Goal: Information Seeking & Learning: Learn about a topic

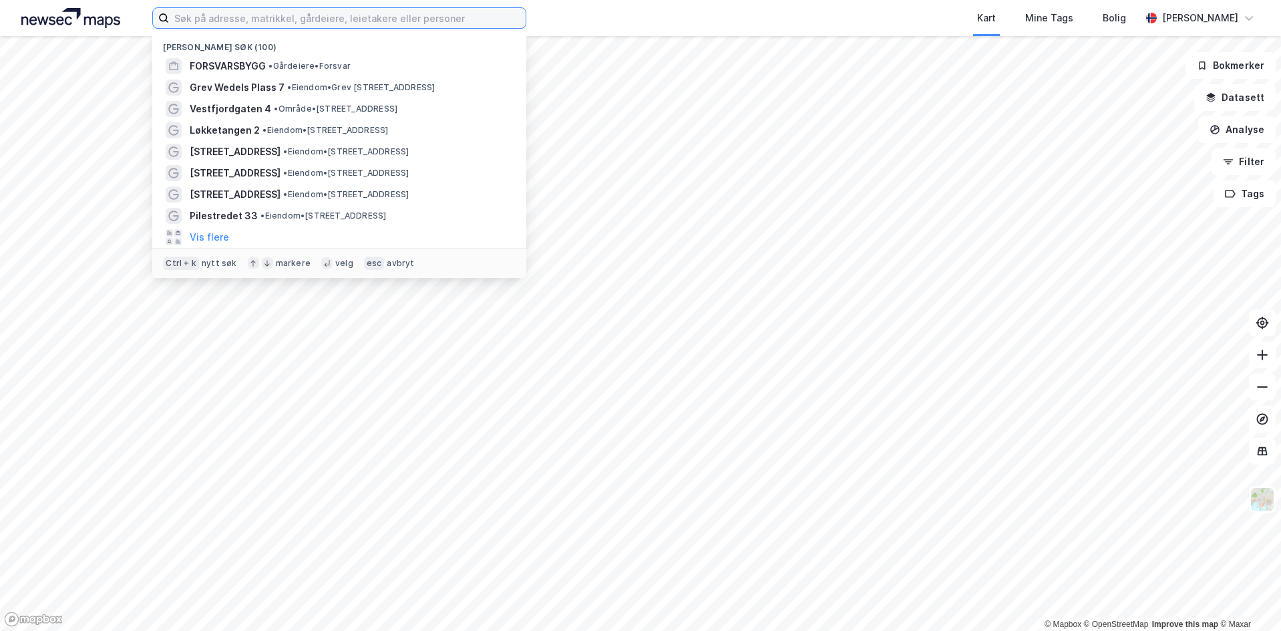
click at [312, 19] on input at bounding box center [347, 18] width 357 height 20
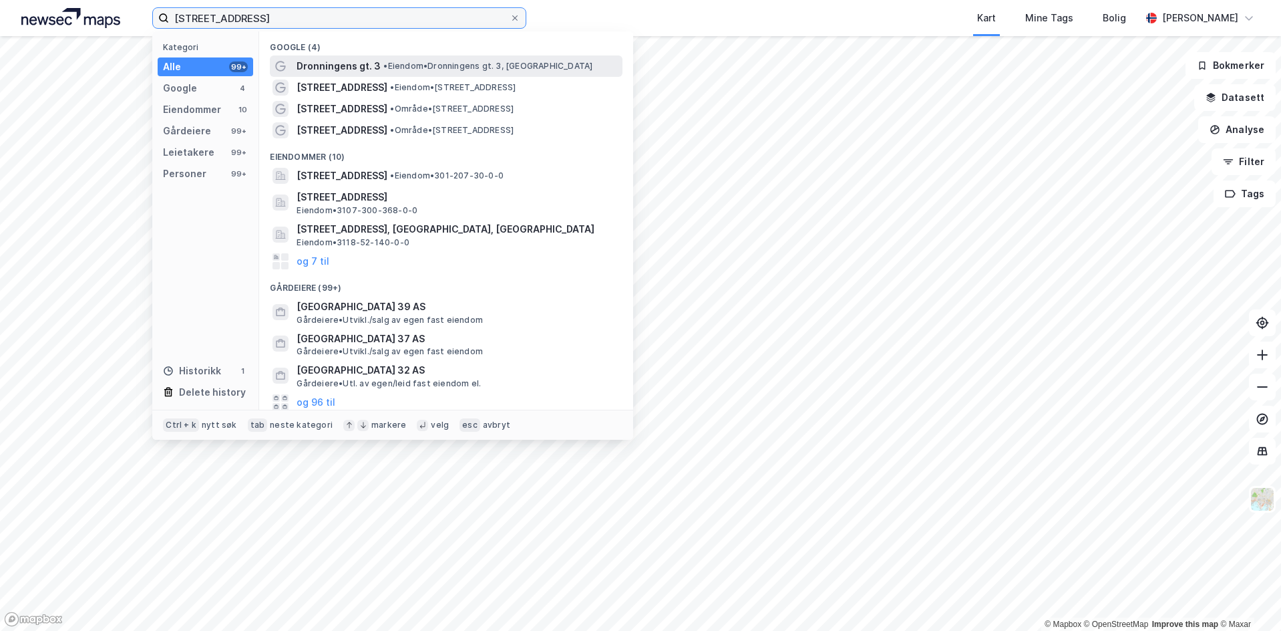
type input "[STREET_ADDRESS]"
click at [342, 65] on span "Dronningens gt. 3" at bounding box center [339, 66] width 84 height 16
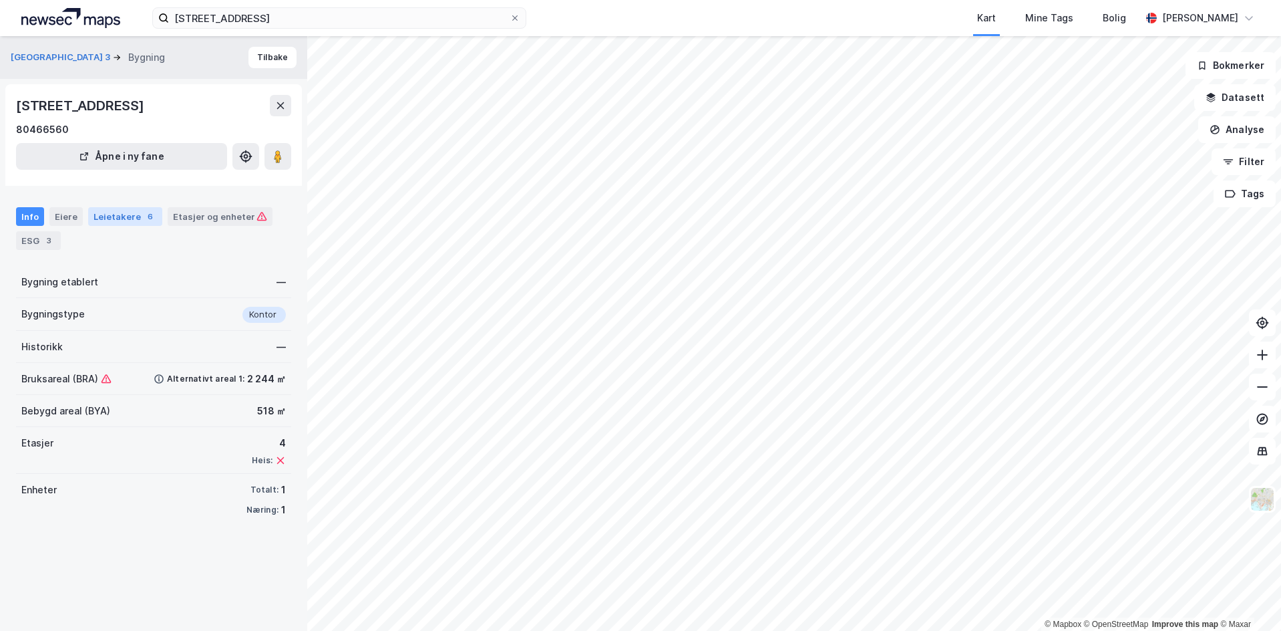
click at [123, 215] on div "Leietakere 6" at bounding box center [125, 216] width 74 height 19
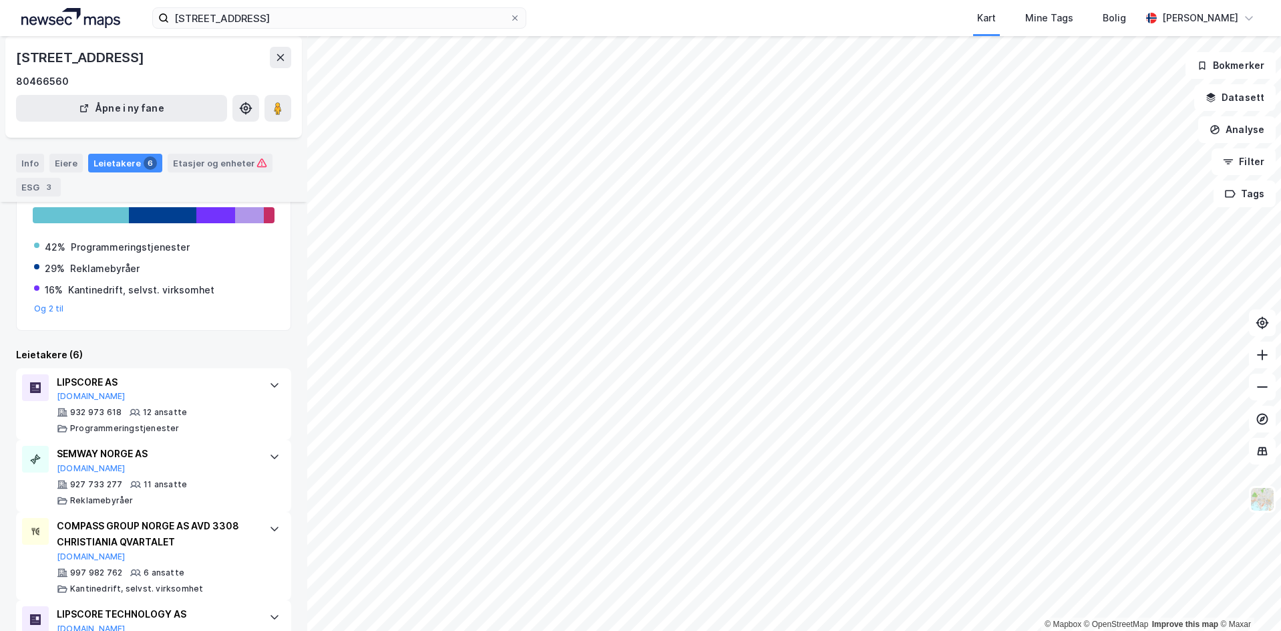
scroll to position [156, 0]
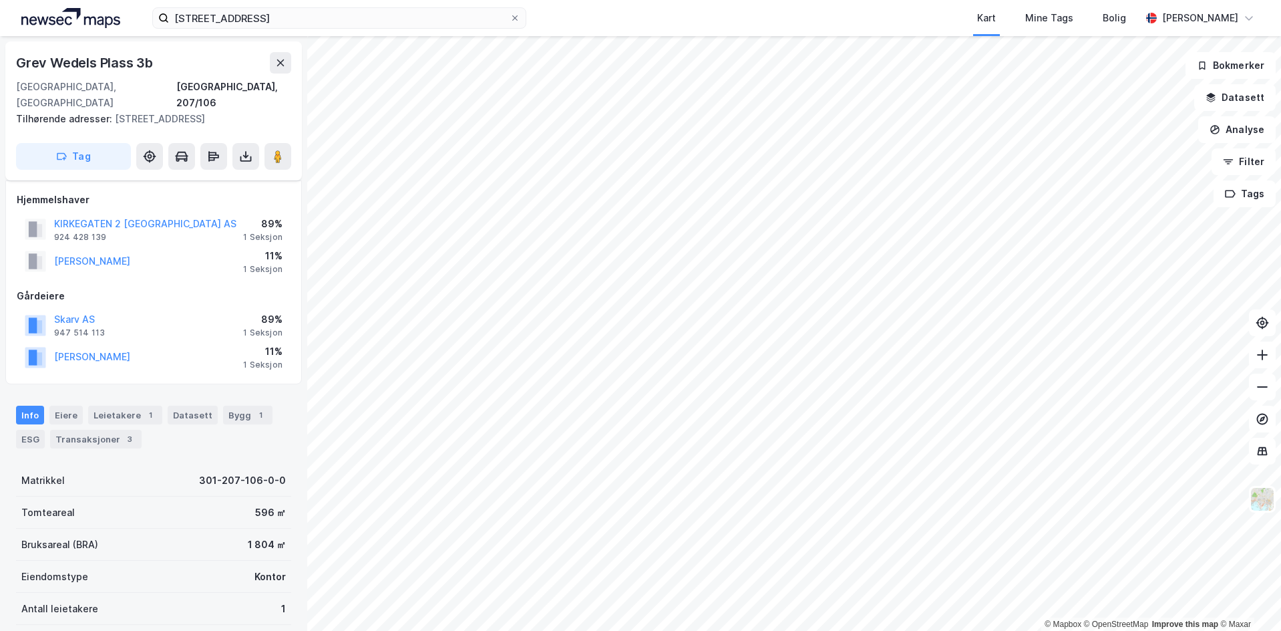
scroll to position [156, 0]
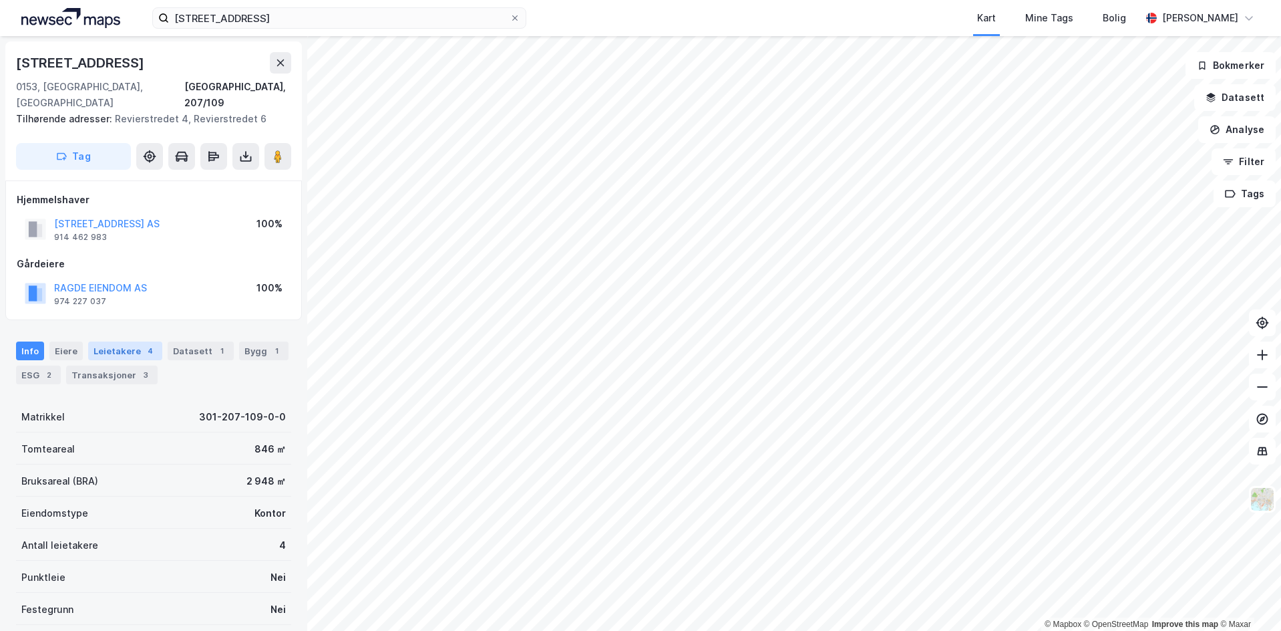
click at [116, 341] on div "Leietakere 4" at bounding box center [125, 350] width 74 height 19
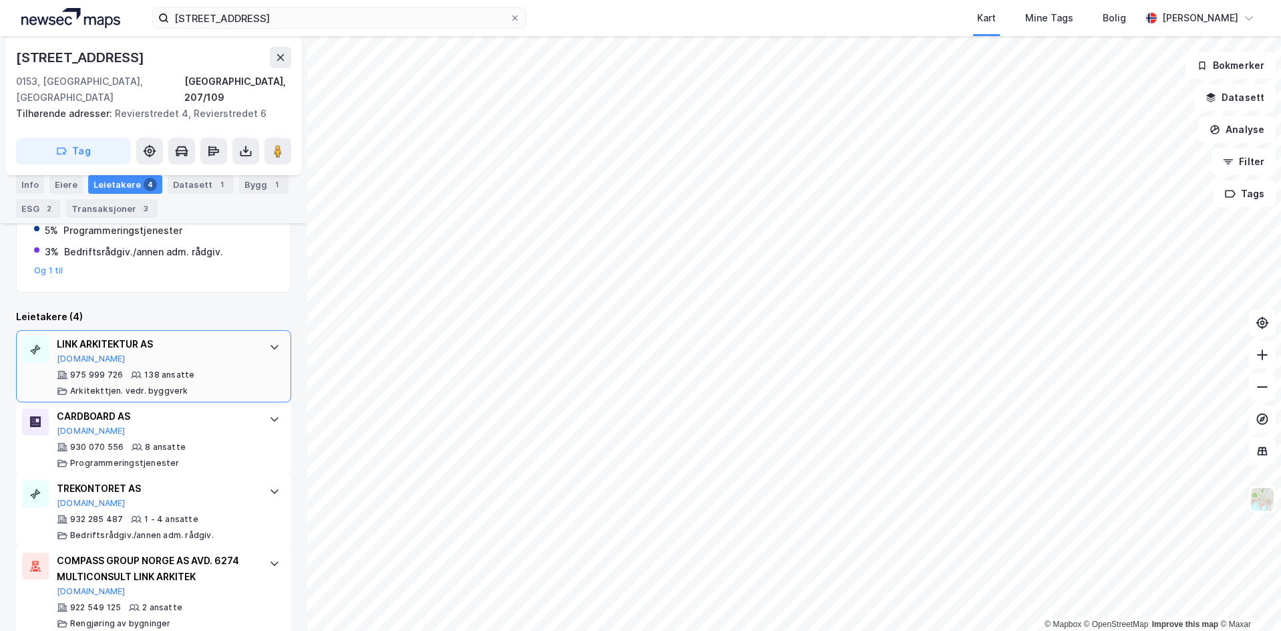
scroll to position [316, 0]
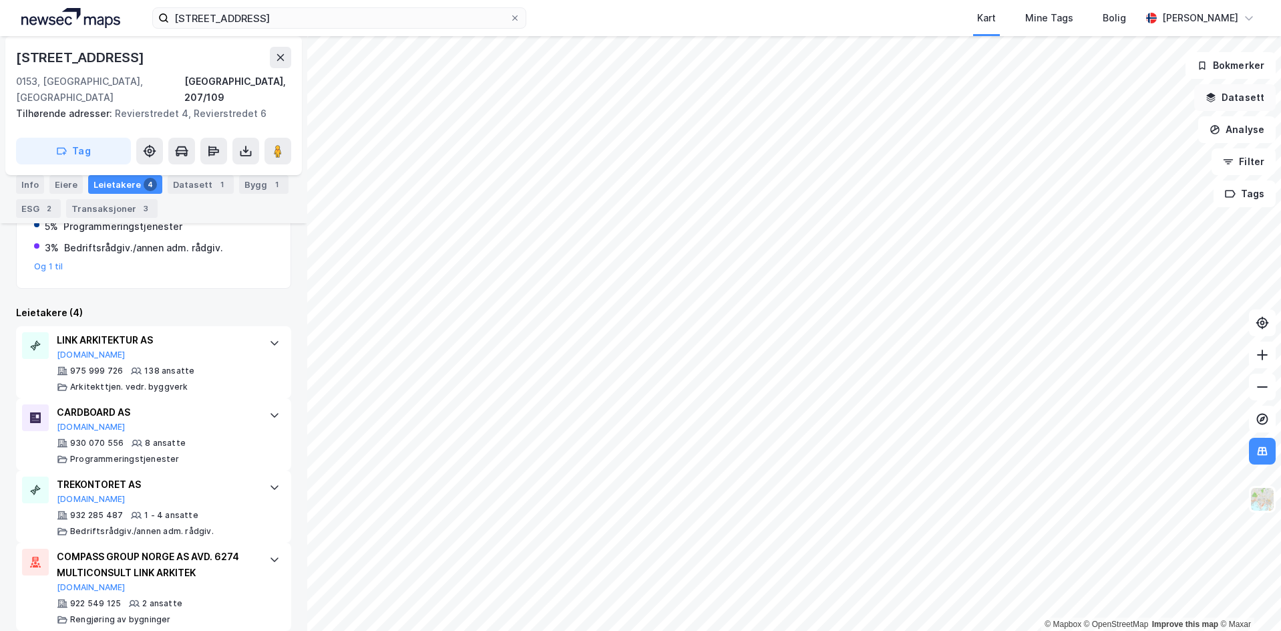
click at [1226, 88] on button "Datasett" at bounding box center [1234, 97] width 81 height 27
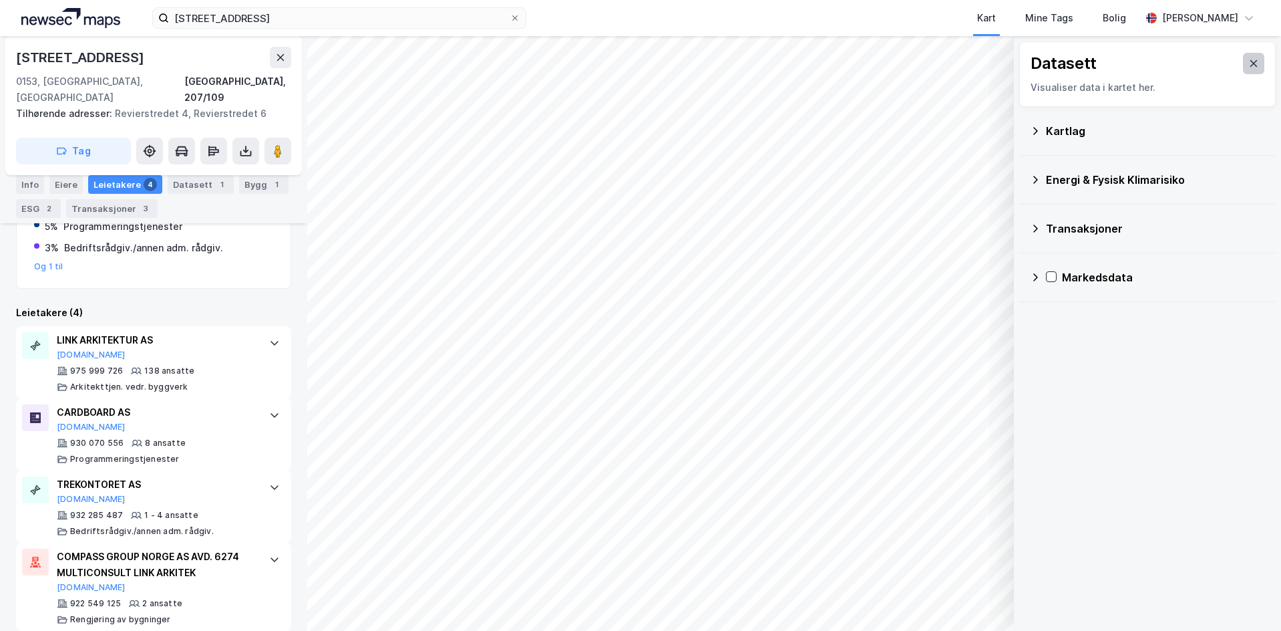
click at [1254, 60] on button at bounding box center [1253, 63] width 21 height 21
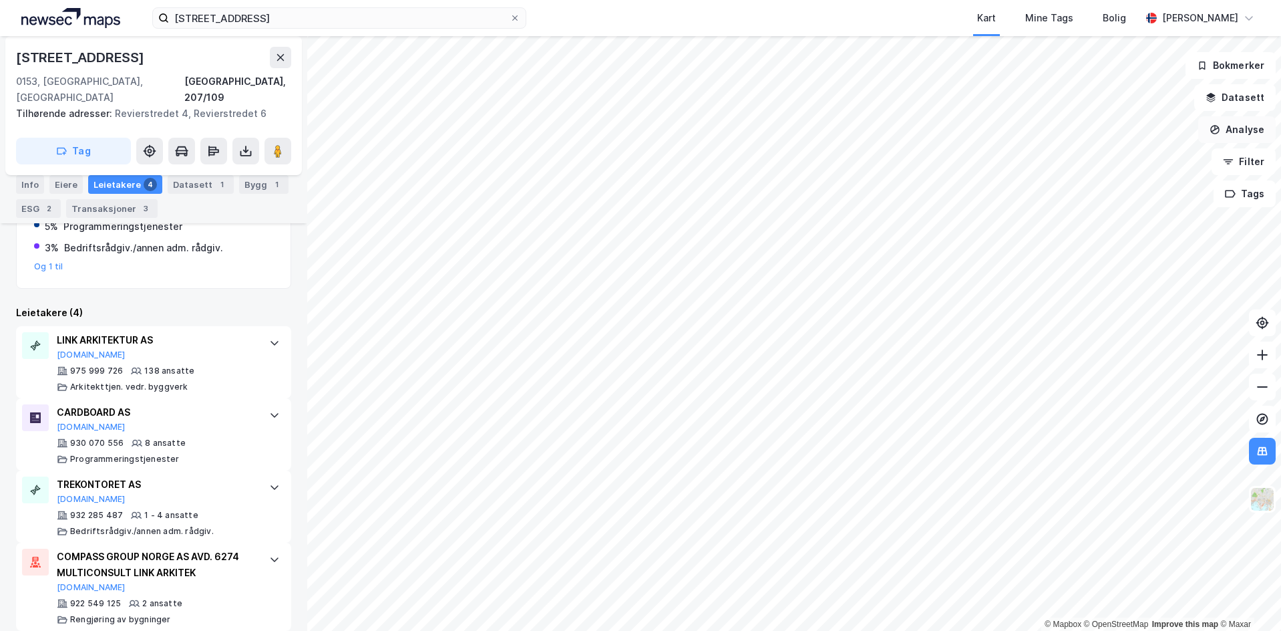
click at [1234, 126] on button "Analyse" at bounding box center [1236, 129] width 77 height 27
click at [1256, 502] on img at bounding box center [1262, 498] width 25 height 25
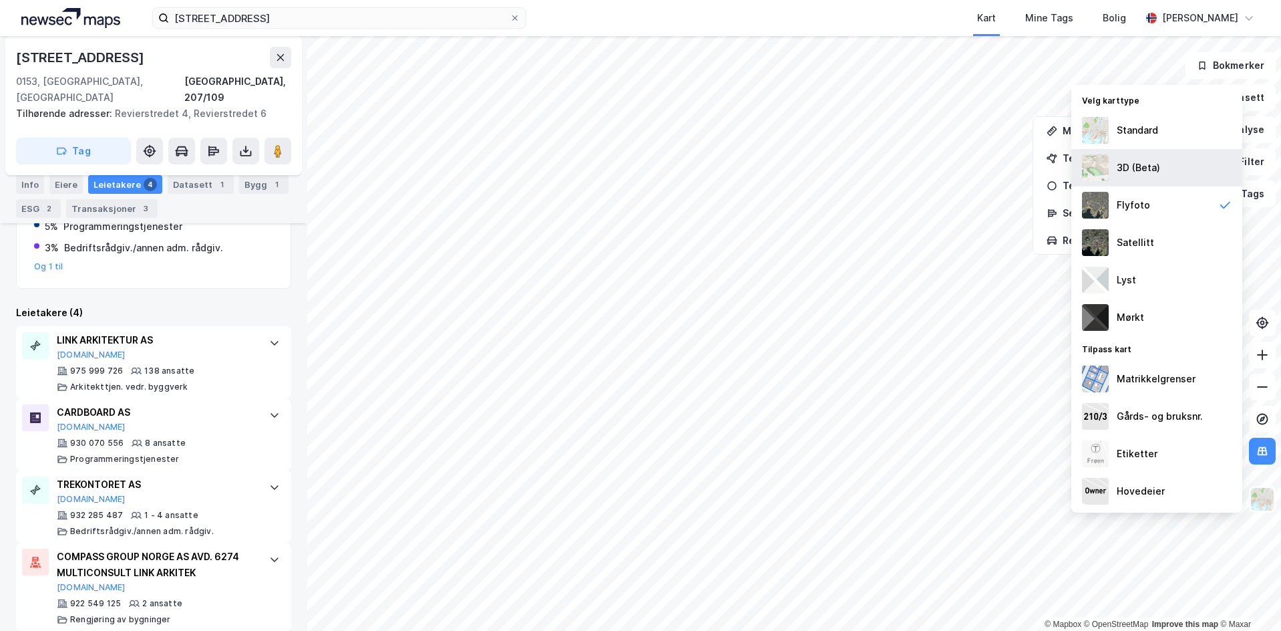
click at [1128, 157] on div "3D (Beta)" at bounding box center [1156, 167] width 171 height 37
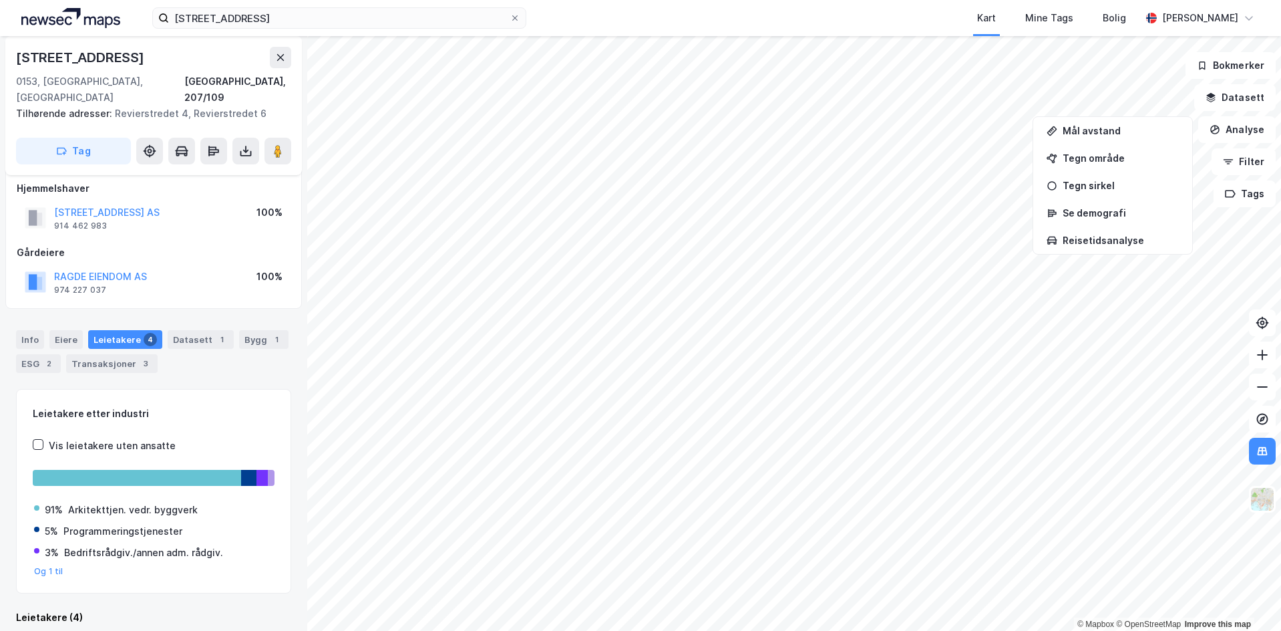
scroll to position [11, 0]
